Goal: Navigation & Orientation: Understand site structure

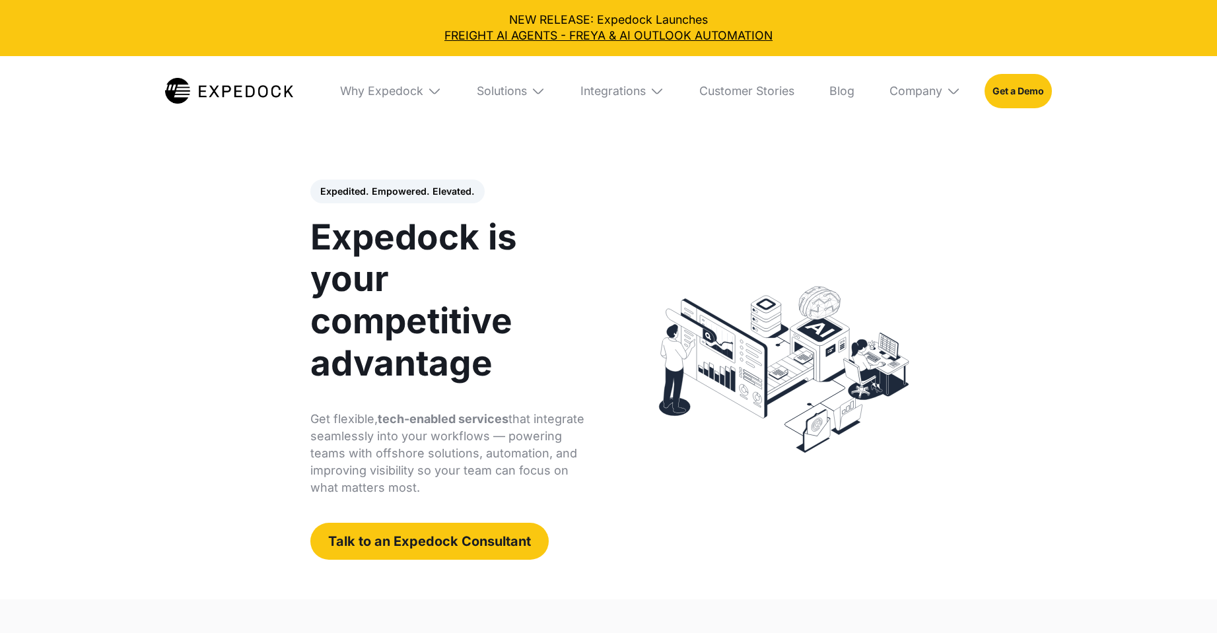
select select
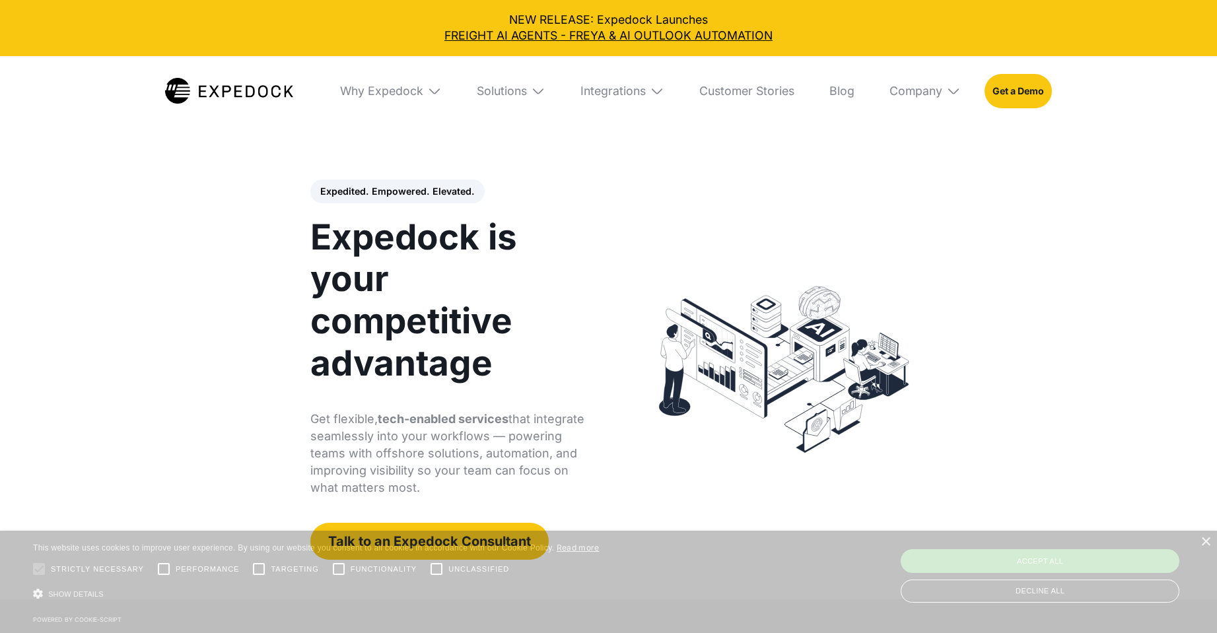
click at [935, 223] on div "Expedited. Empowered. Elevated. Automate Freight Document Extraction at 99.97% …" at bounding box center [608, 369] width 654 height 459
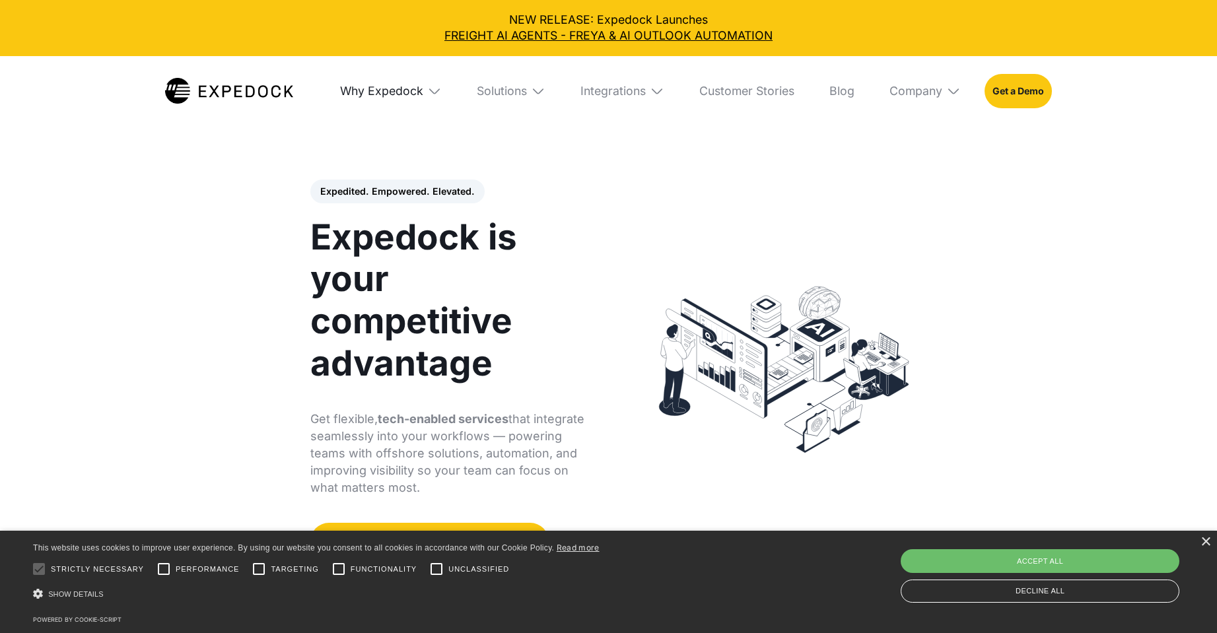
click at [409, 97] on div "Why Expedock" at bounding box center [381, 91] width 83 height 15
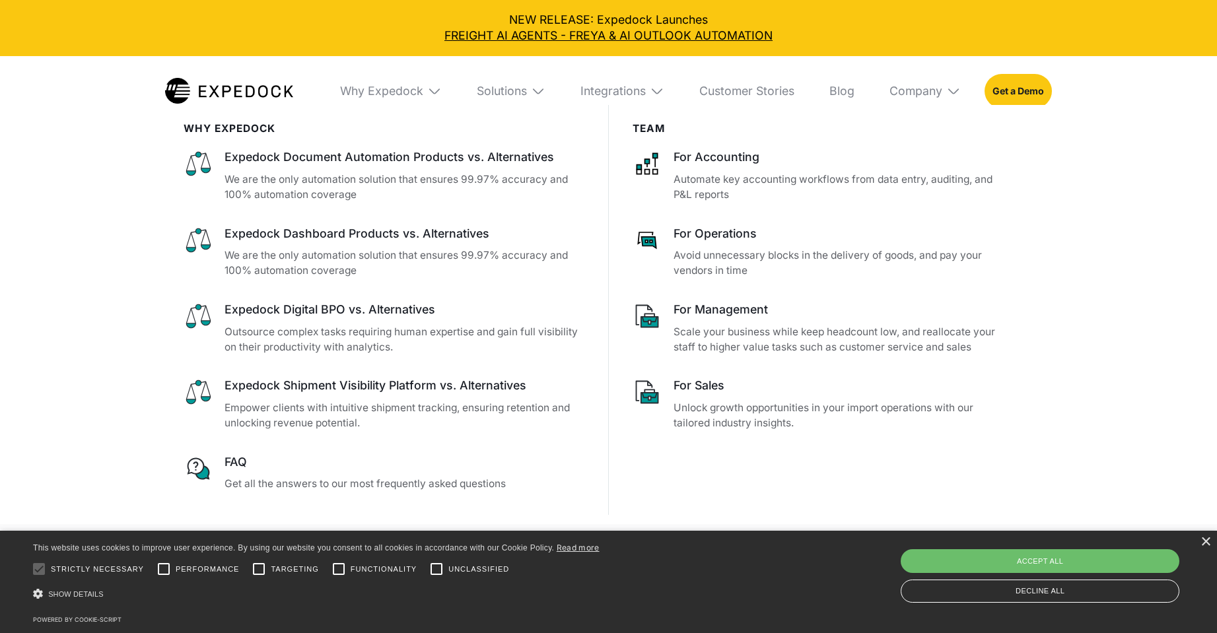
click at [945, 92] on div "Company" at bounding box center [925, 91] width 94 height 70
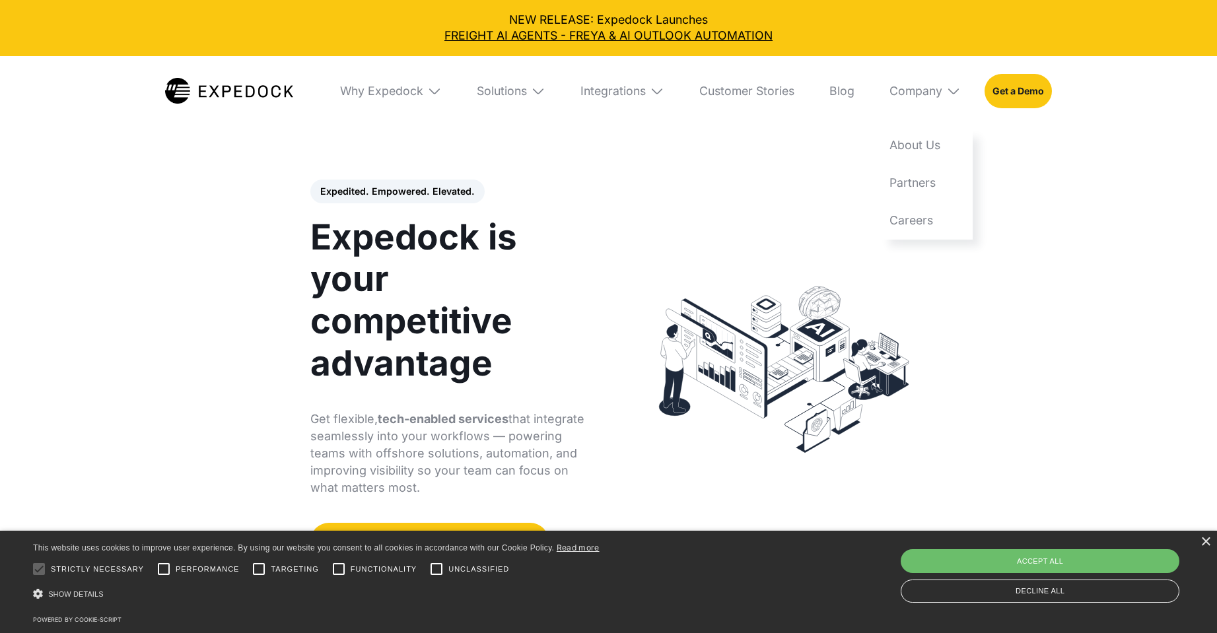
click at [235, 92] on img at bounding box center [229, 91] width 128 height 26
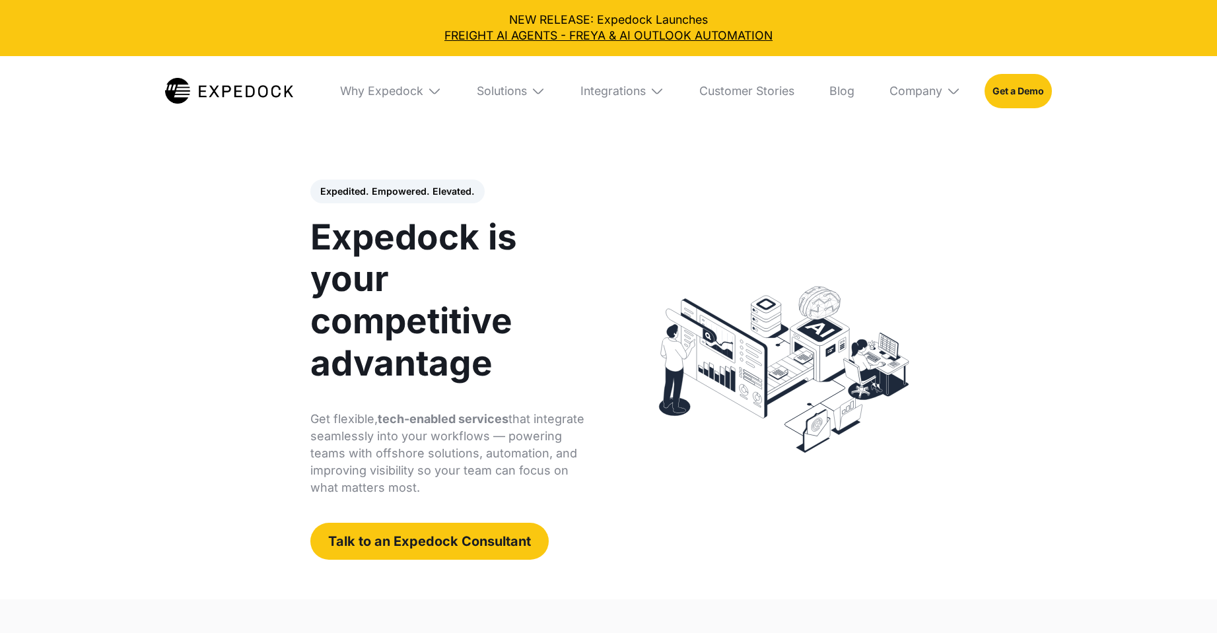
select select
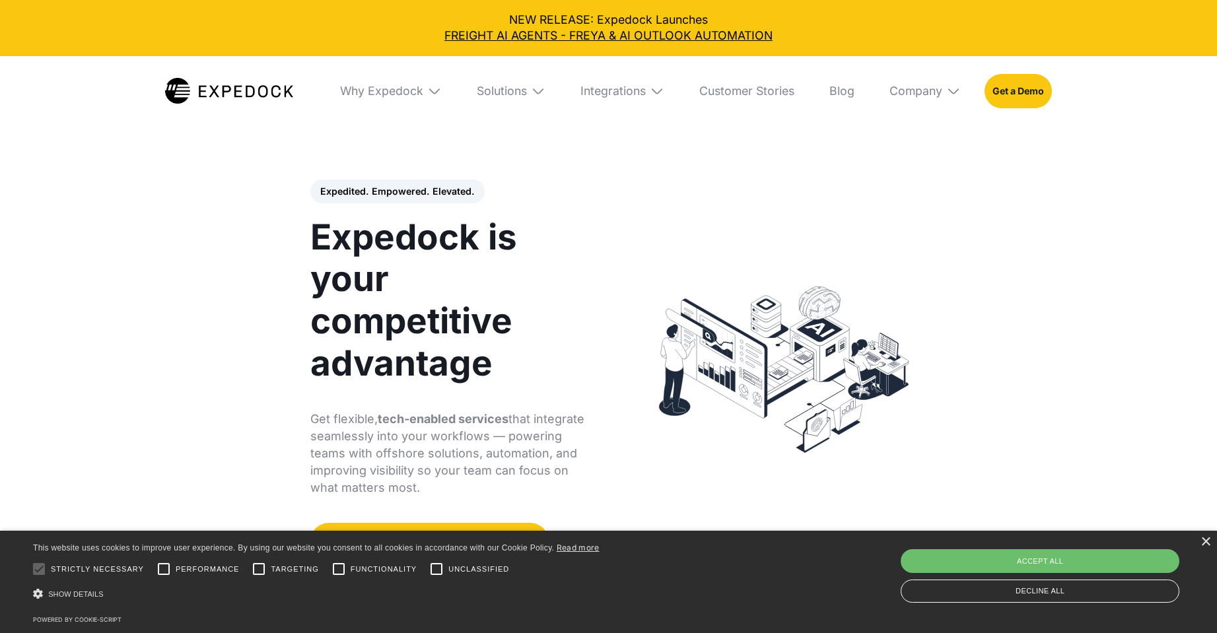
click at [1212, 544] on div "× This website uses cookies to improve user experience. By using our website yo…" at bounding box center [608, 582] width 1217 height 102
click at [1205, 542] on div "×" at bounding box center [1206, 543] width 10 height 10
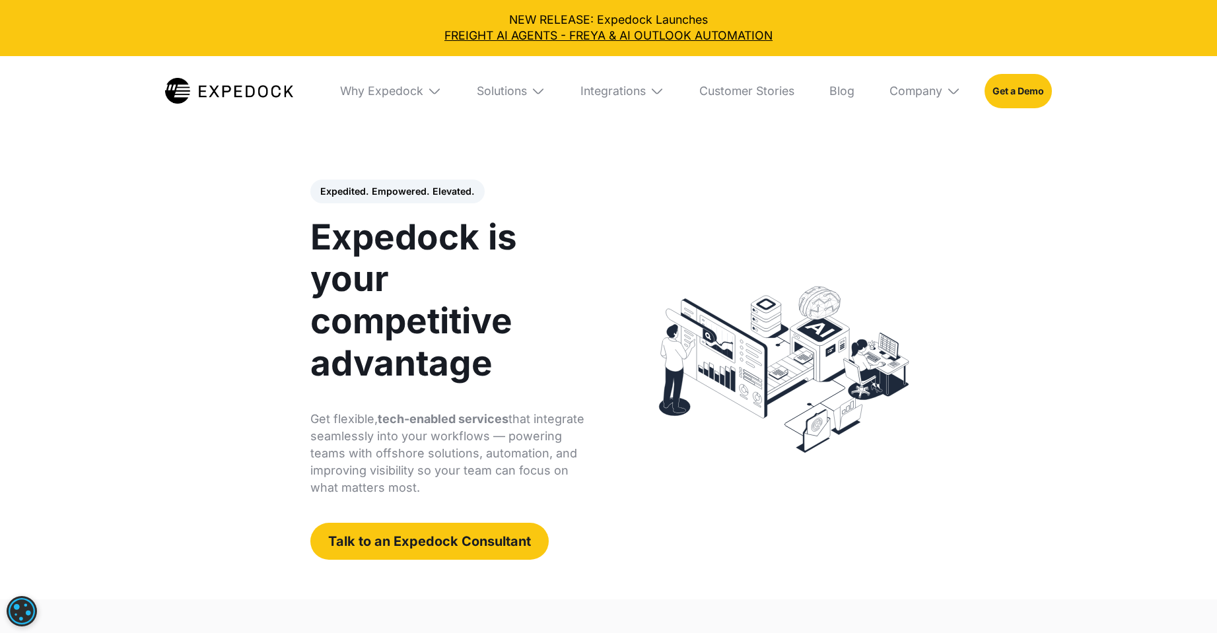
click at [646, 97] on div "Integrations" at bounding box center [622, 91] width 107 height 70
click at [903, 141] on div "Expedited. Empowered. Elevated. Automate Freight Document Extraction at 99.97% …" at bounding box center [608, 369] width 654 height 459
